Goal: Book appointment/travel/reservation

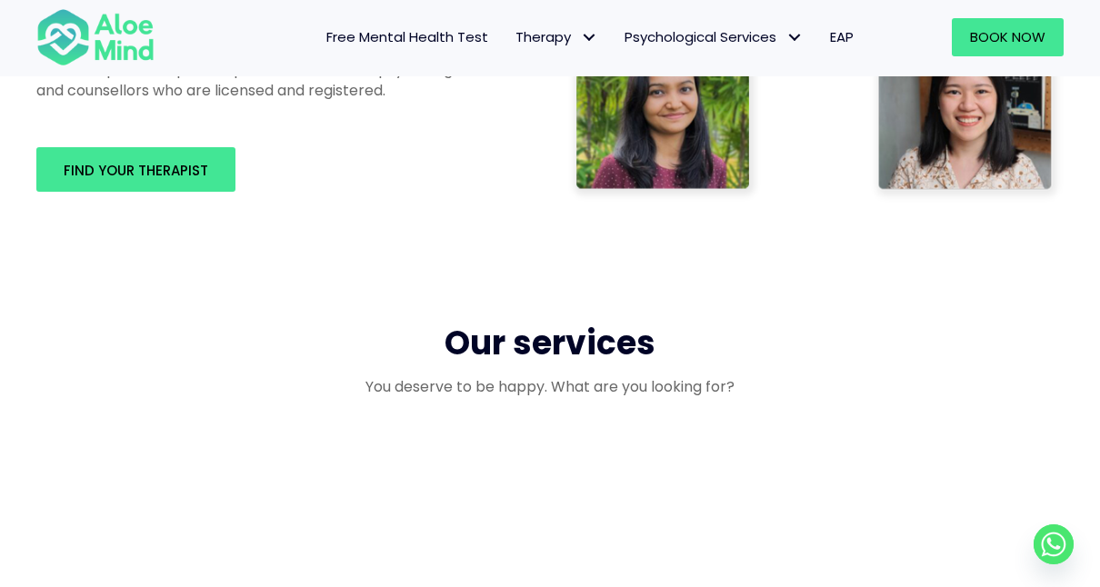
scroll to position [1272, 0]
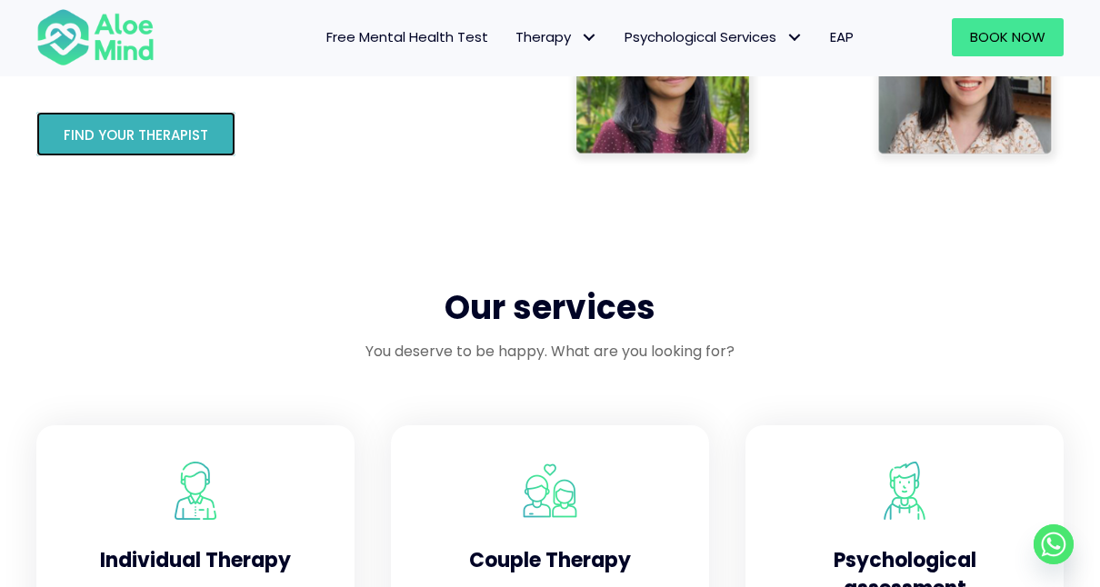
click at [154, 131] on span "Find your therapist" at bounding box center [136, 134] width 144 height 19
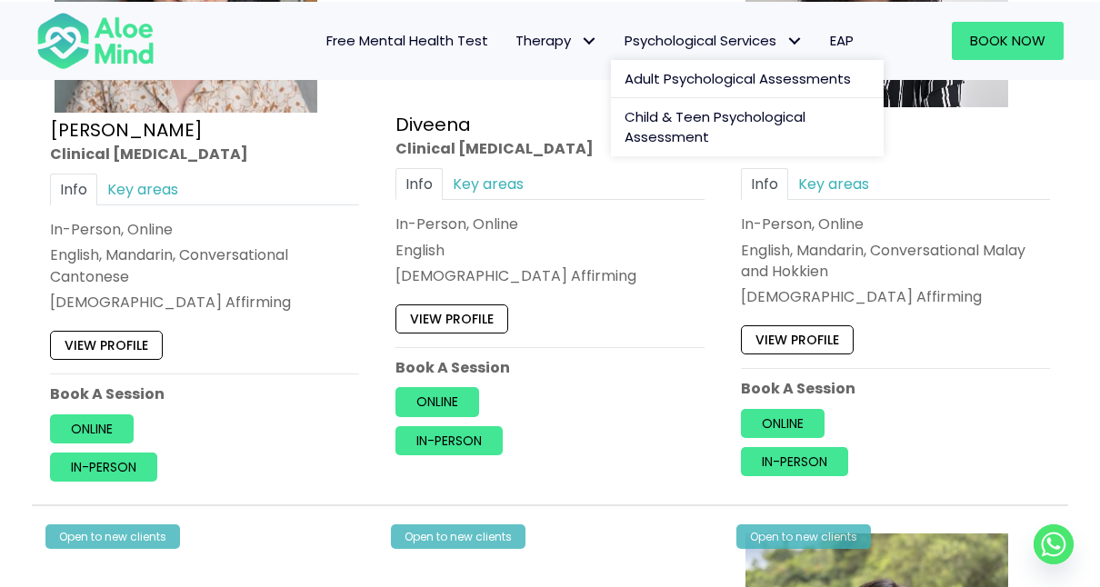
scroll to position [2363, 0]
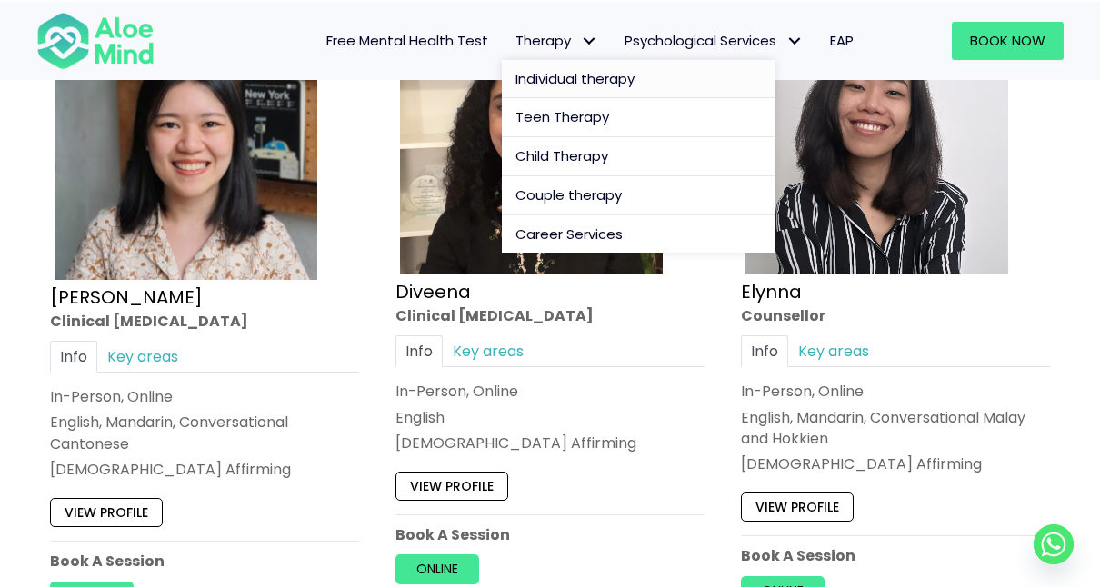
click at [572, 73] on span "Individual therapy" at bounding box center [574, 78] width 119 height 19
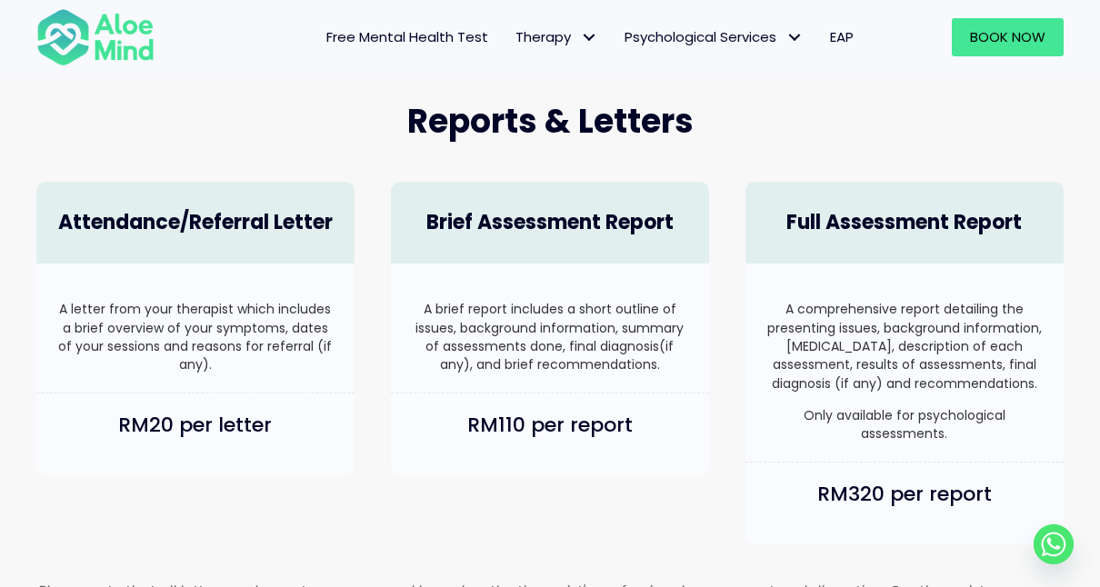
scroll to position [1091, 0]
